Goal: Information Seeking & Learning: Learn about a topic

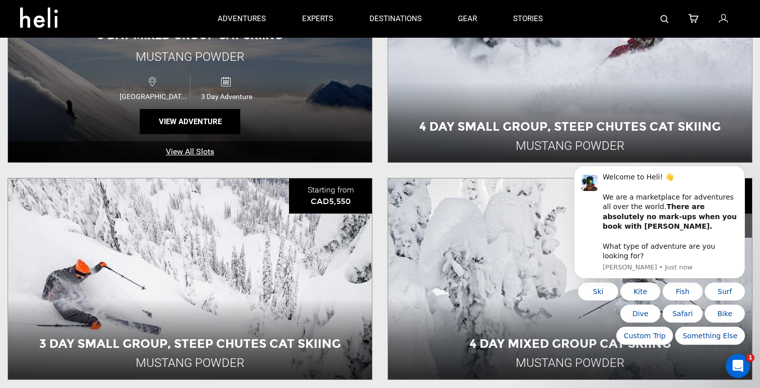
scroll to position [411, 0]
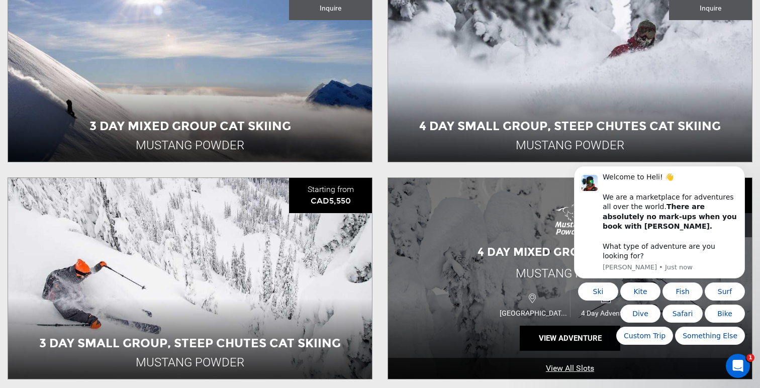
click at [542, 231] on div "4 Day Mixed Group Cat Skiing Mustang Powder [GEOGRAPHIC_DATA] 4 Day Adventure V…" at bounding box center [570, 278] width 364 height 201
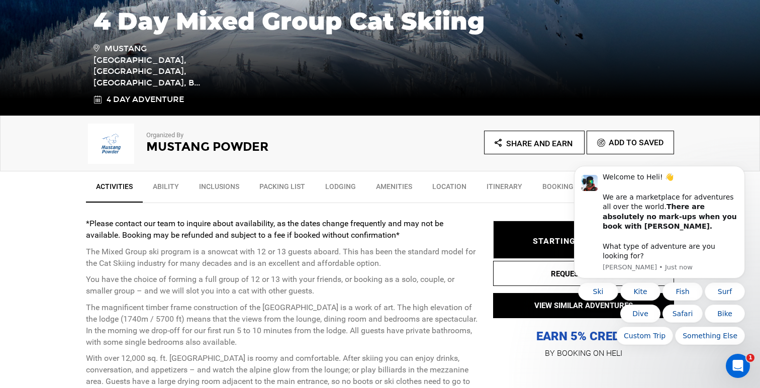
scroll to position [230, 0]
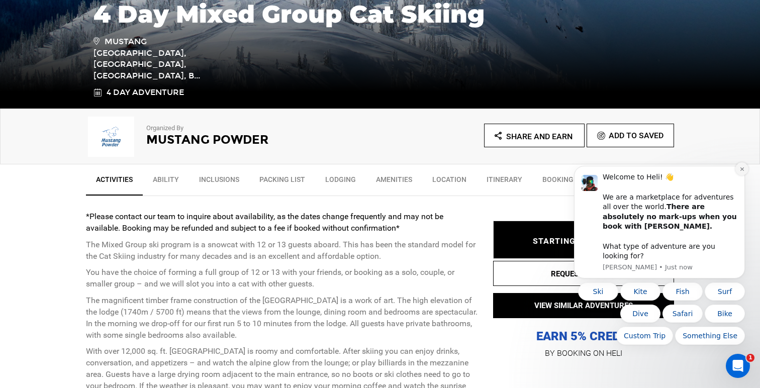
click at [738, 175] on button "Dismiss notification" at bounding box center [741, 168] width 13 height 13
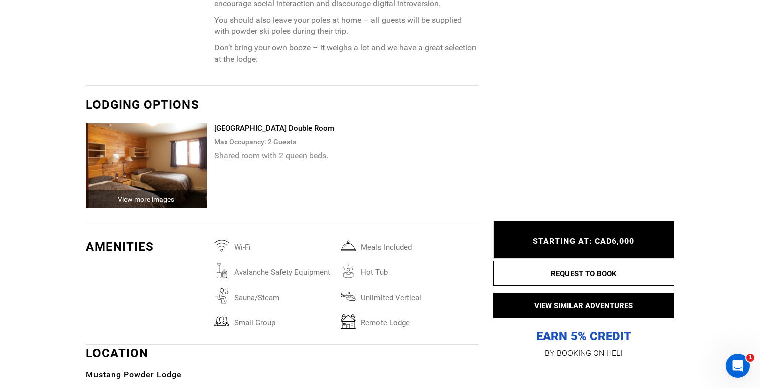
scroll to position [1864, 0]
click at [157, 200] on div "View more images" at bounding box center [146, 198] width 121 height 17
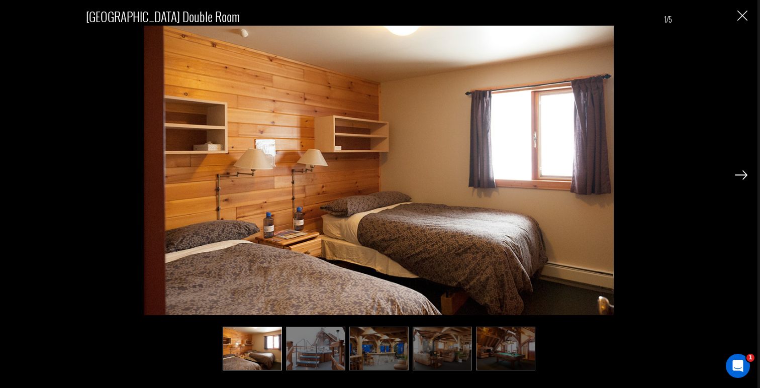
click at [743, 175] on img at bounding box center [741, 174] width 13 height 9
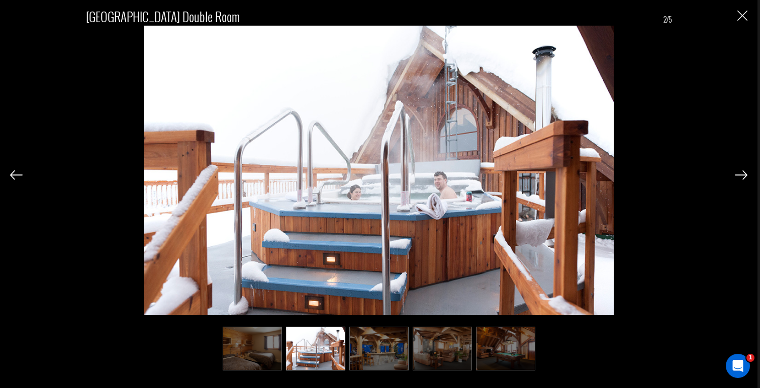
click at [743, 175] on img at bounding box center [741, 174] width 13 height 9
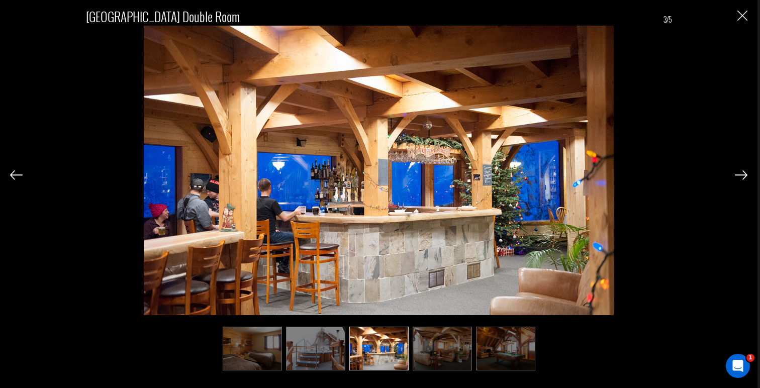
click at [743, 175] on img at bounding box center [741, 174] width 13 height 9
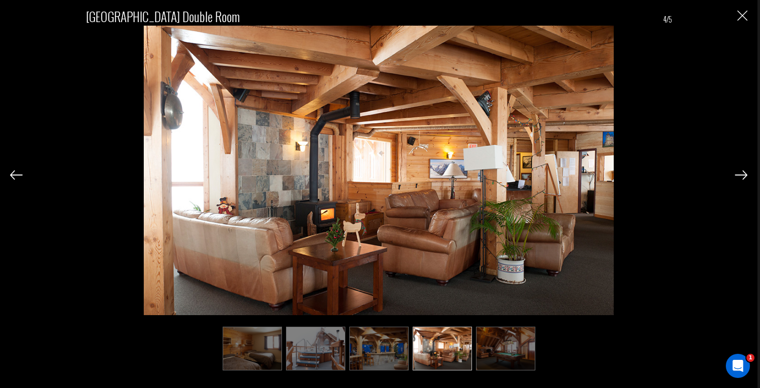
click at [743, 175] on img at bounding box center [741, 174] width 13 height 9
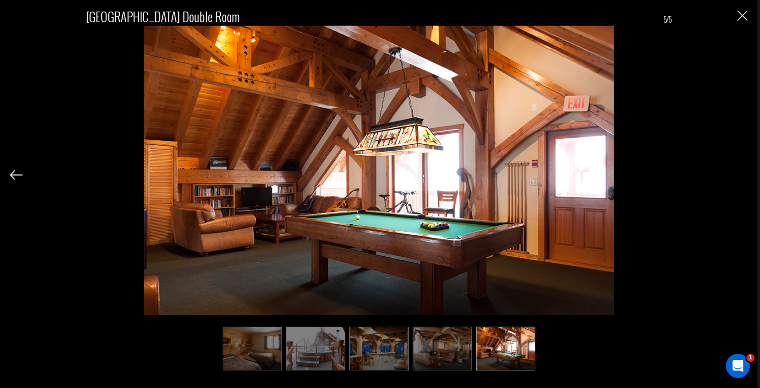
scroll to position [2199, 0]
click at [744, 19] on img "Close" at bounding box center [742, 16] width 10 height 10
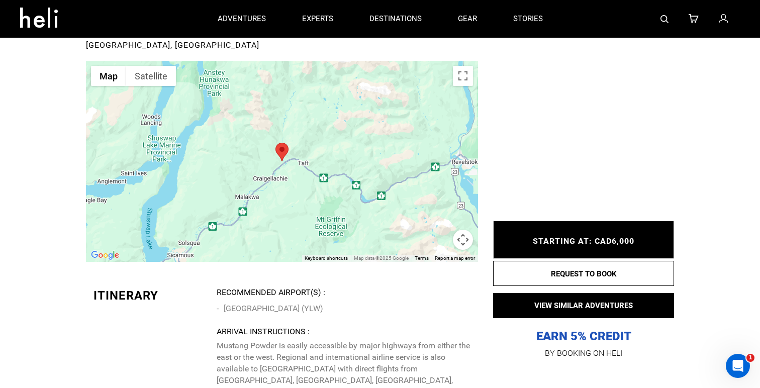
scroll to position [2224, 0]
